Goal: Task Accomplishment & Management: Use online tool/utility

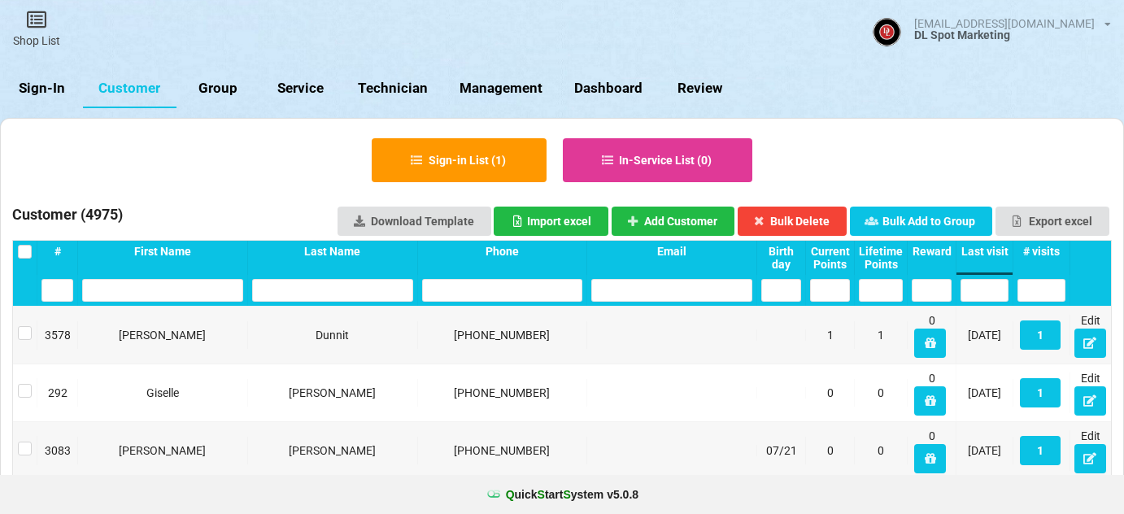
select select "25"
click at [43, 81] on link "Sign-In" at bounding box center [41, 88] width 83 height 39
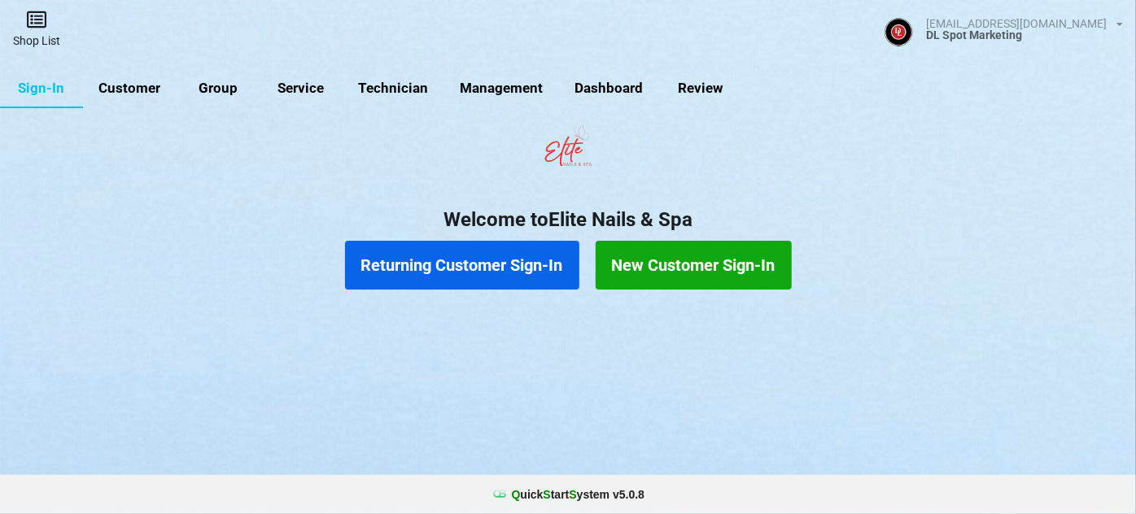
click at [37, 28] on icon at bounding box center [36, 20] width 23 height 20
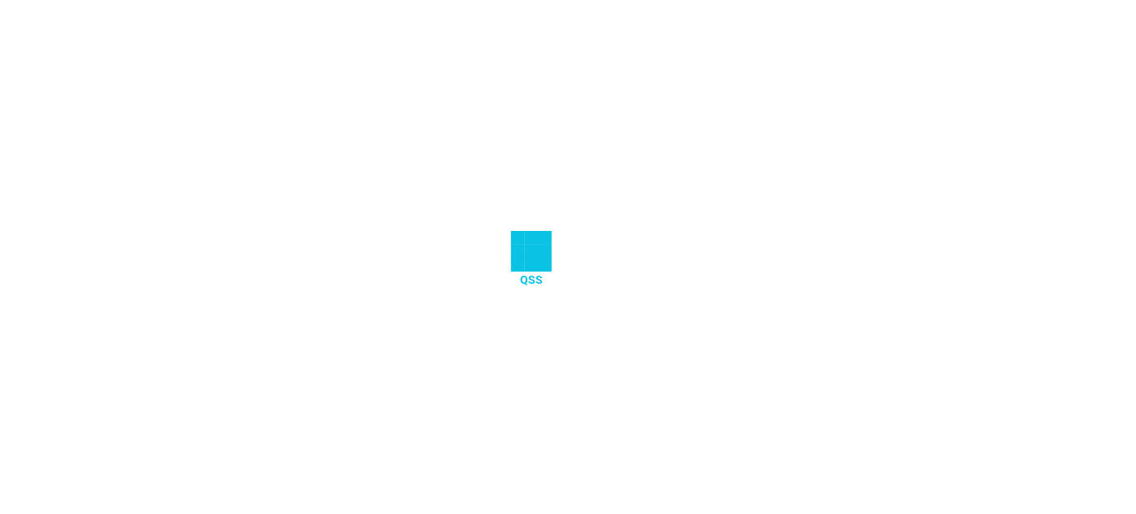
select select "25"
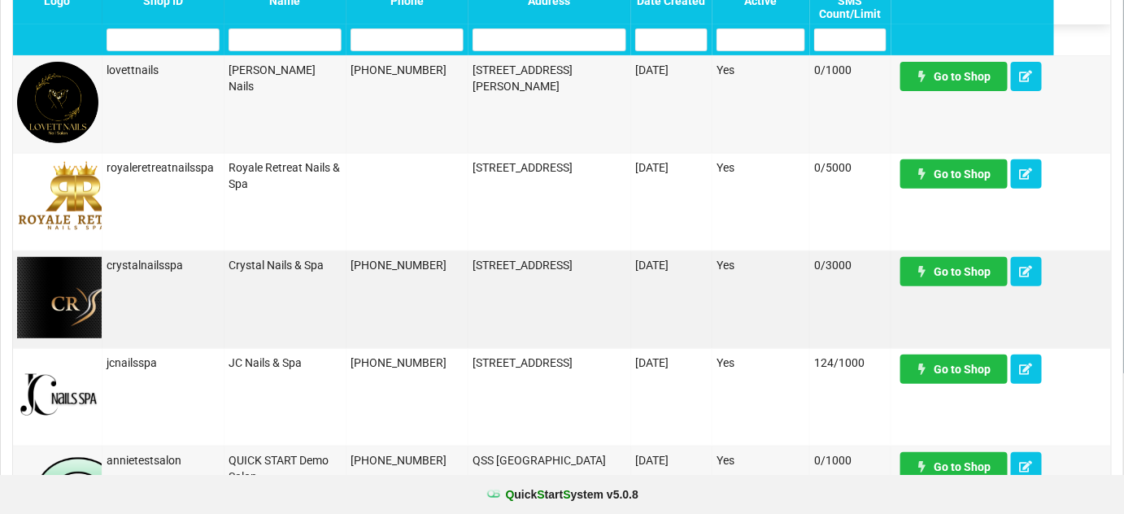
scroll to position [98, 0]
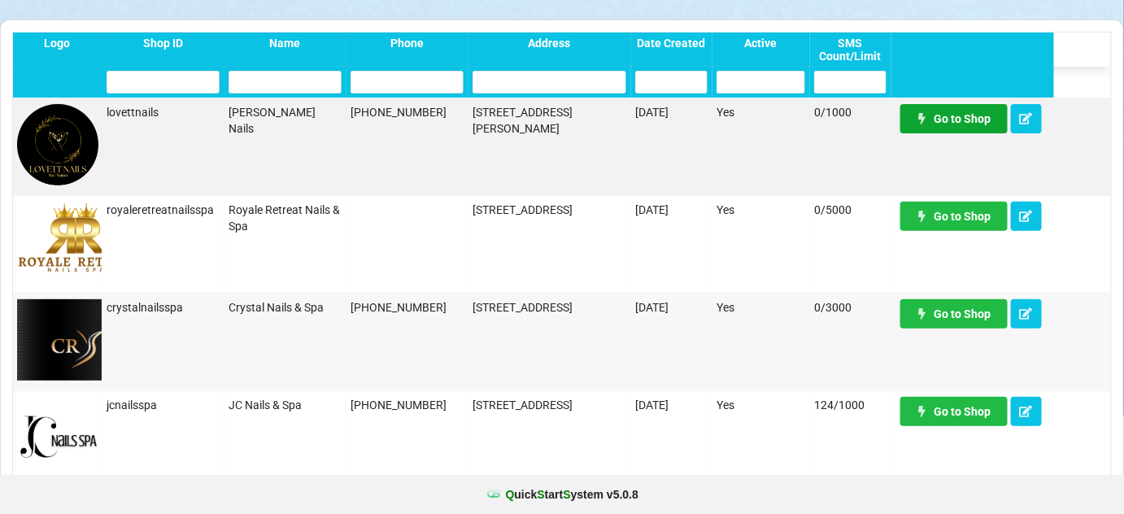
click at [961, 124] on link "Go to Shop" at bounding box center [953, 118] width 107 height 29
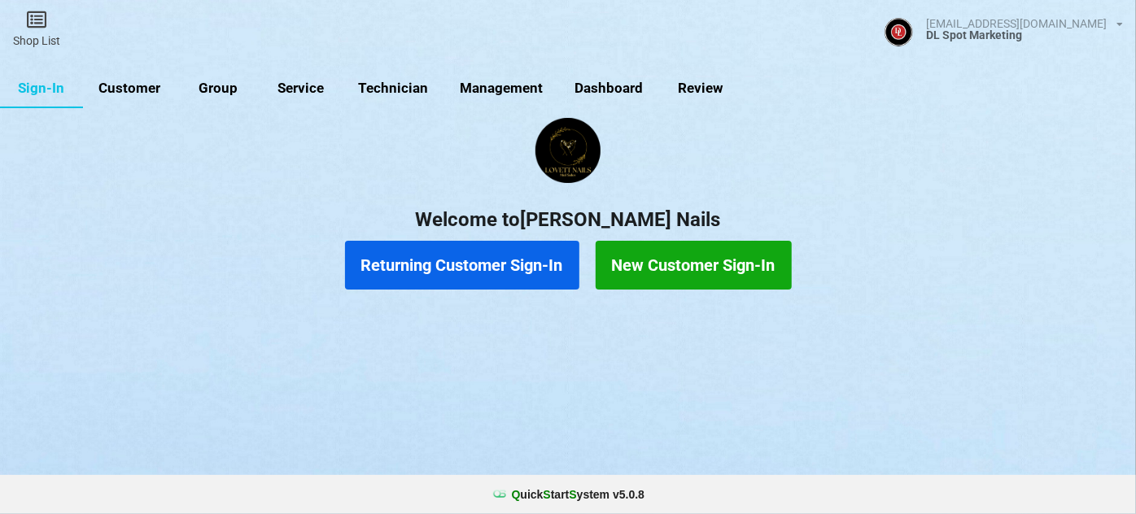
click at [145, 89] on link "Customer" at bounding box center [130, 88] width 94 height 39
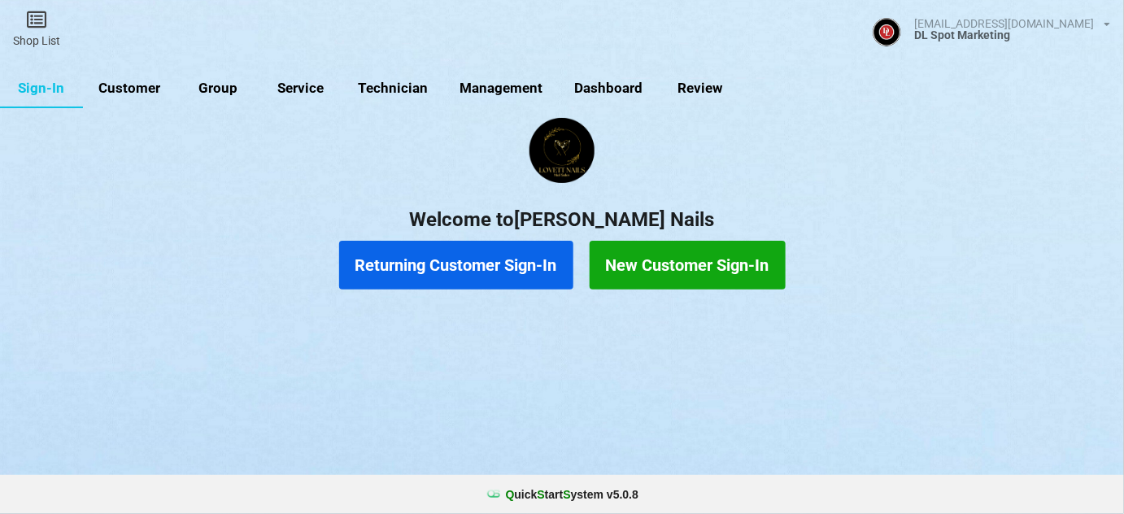
select select "25"
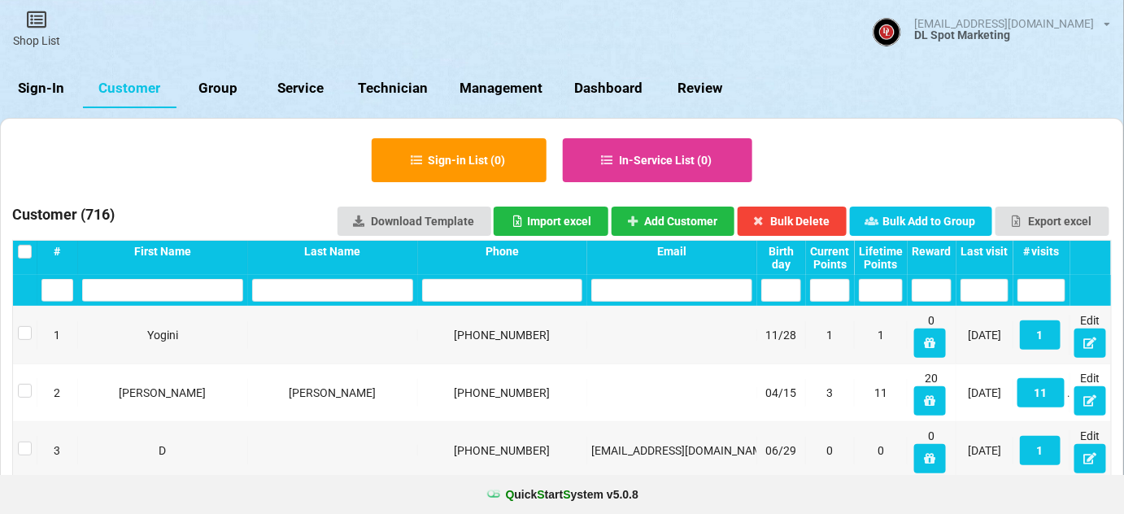
click at [449, 293] on input "text" at bounding box center [502, 290] width 161 height 23
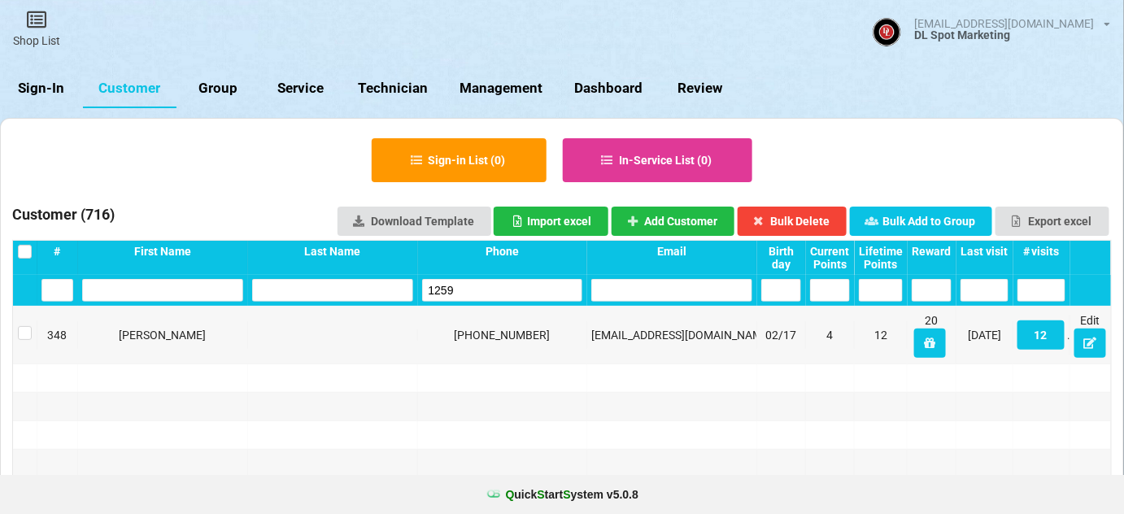
type input "1259"
click at [924, 342] on icon at bounding box center [930, 343] width 14 height 10
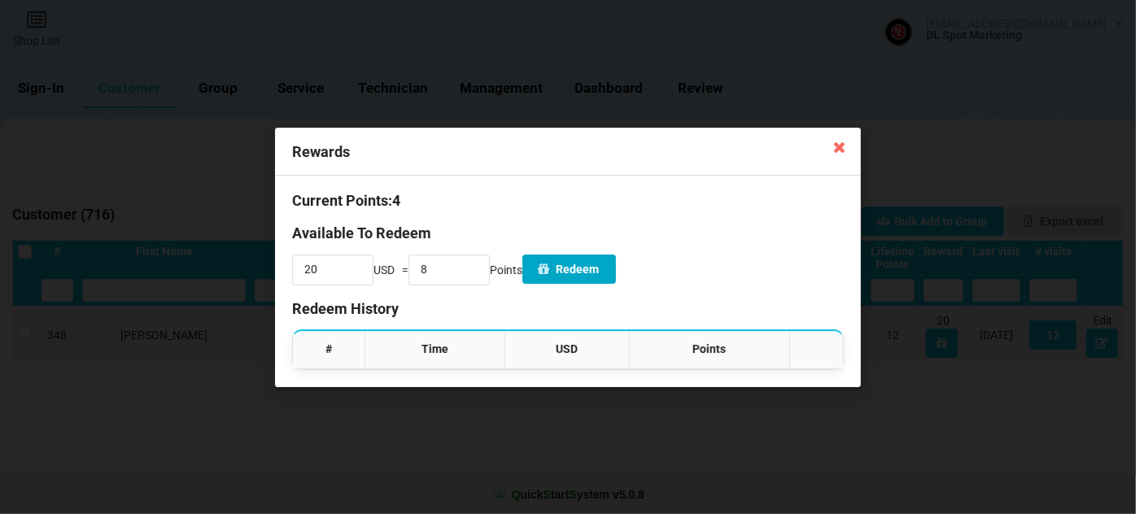
click at [603, 270] on button "Redeem" at bounding box center [569, 269] width 94 height 29
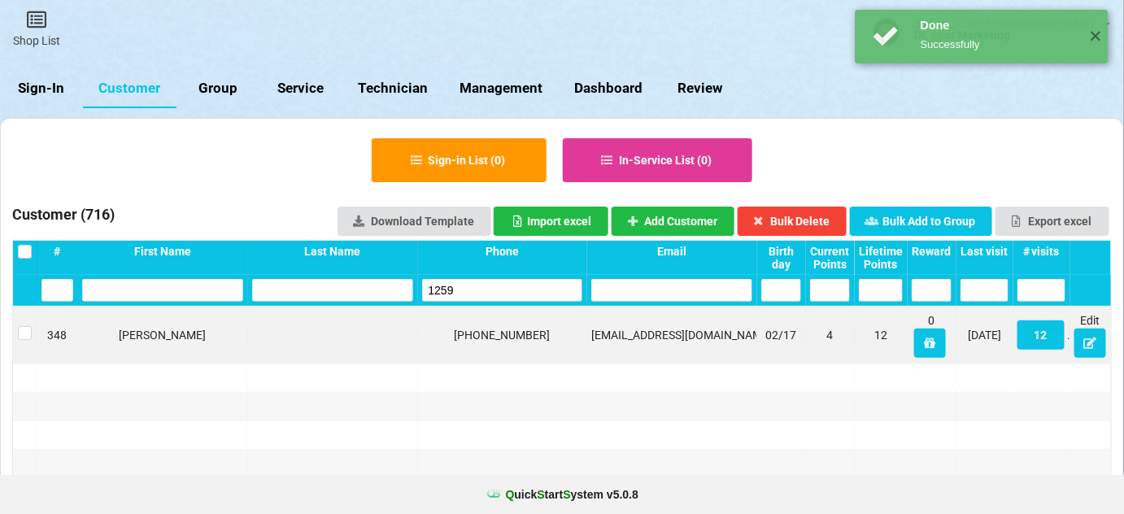
click at [937, 251] on div "Reward" at bounding box center [932, 251] width 40 height 13
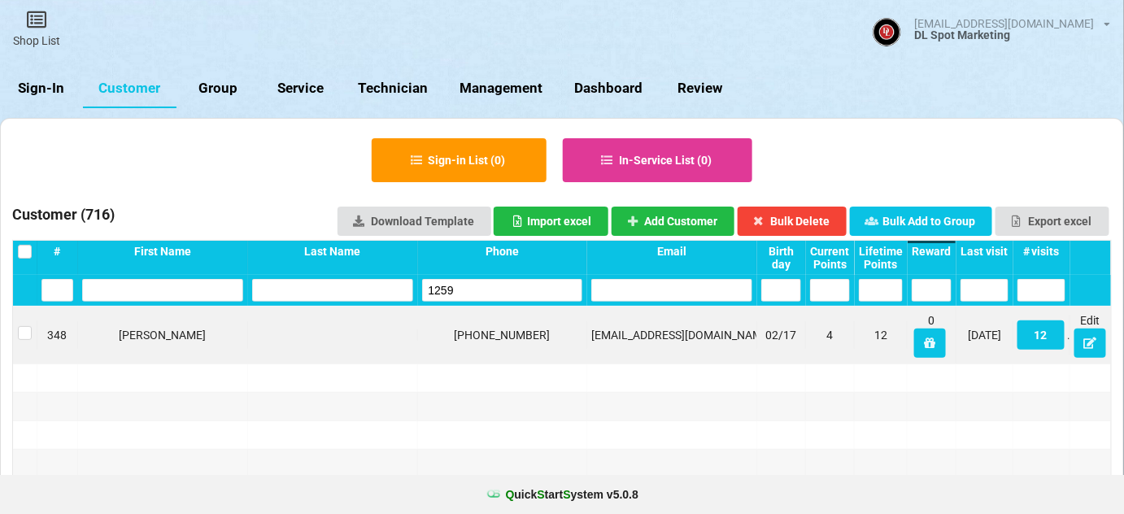
drag, startPoint x: 480, startPoint y: 291, endPoint x: 358, endPoint y: 318, distance: 124.9
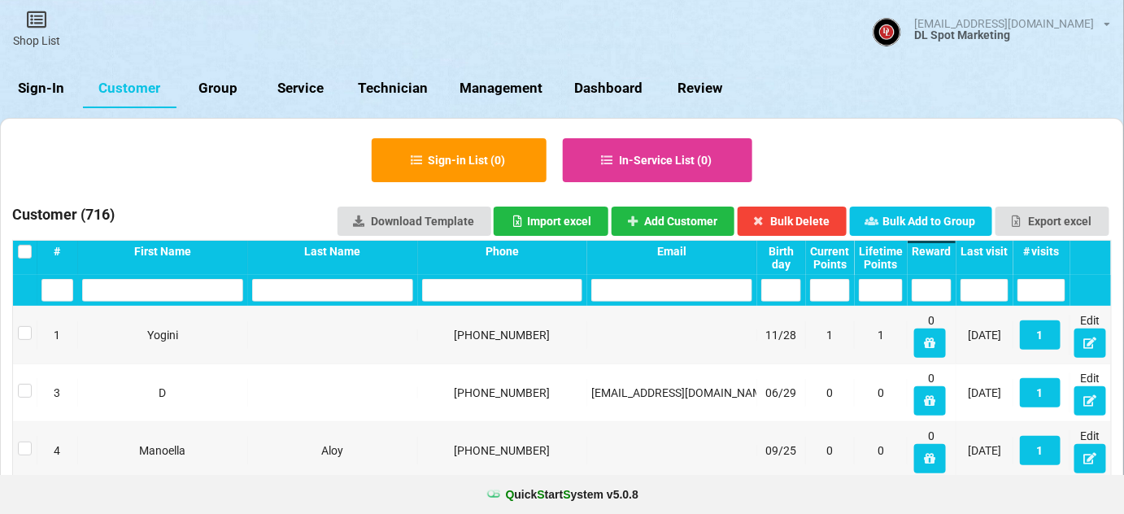
click at [941, 253] on div "Reward" at bounding box center [932, 251] width 40 height 13
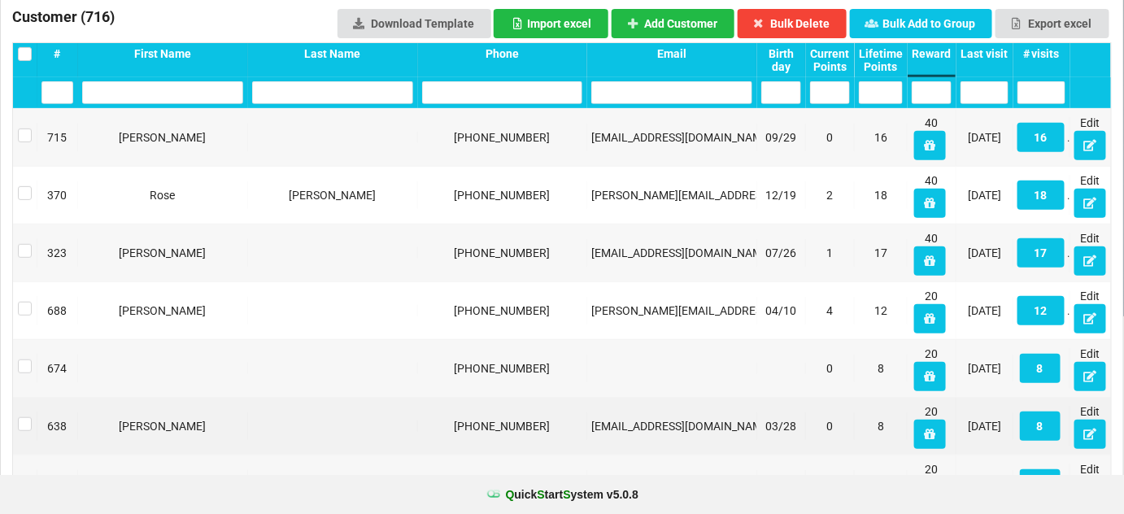
scroll to position [197, 0]
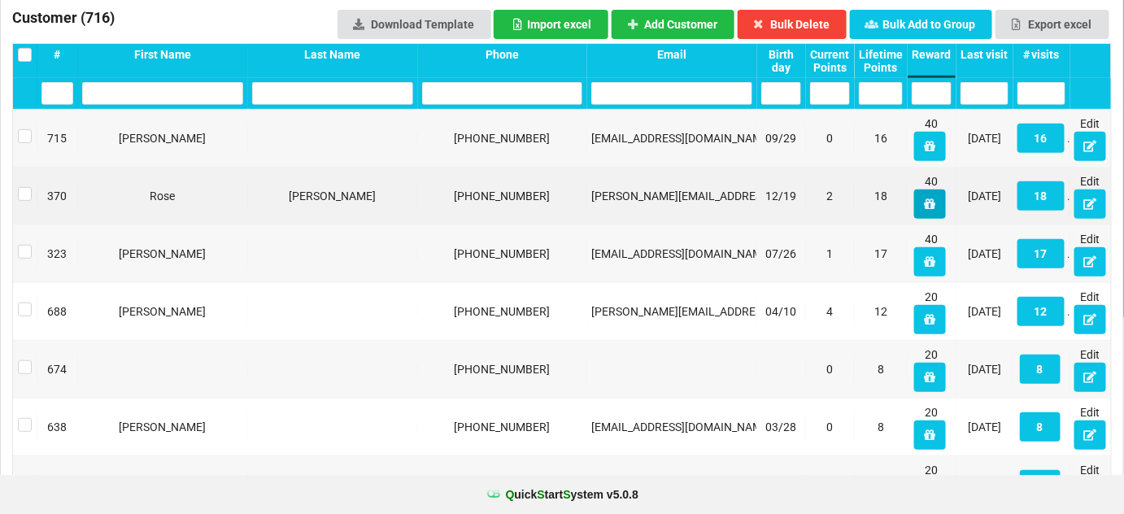
click at [931, 201] on icon at bounding box center [930, 203] width 14 height 10
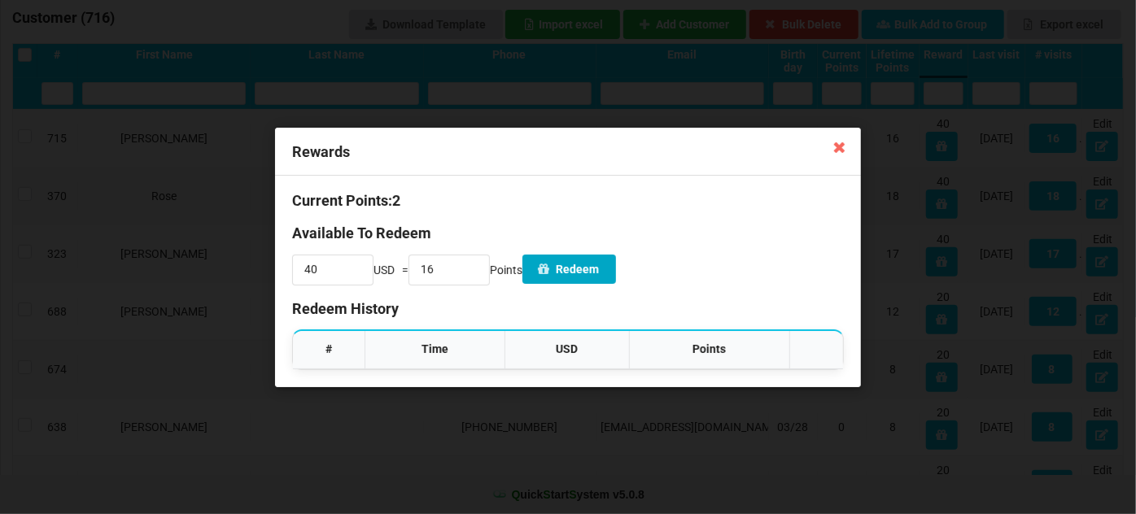
click at [588, 268] on button "Redeem" at bounding box center [569, 269] width 94 height 29
